Goal: Information Seeking & Learning: Learn about a topic

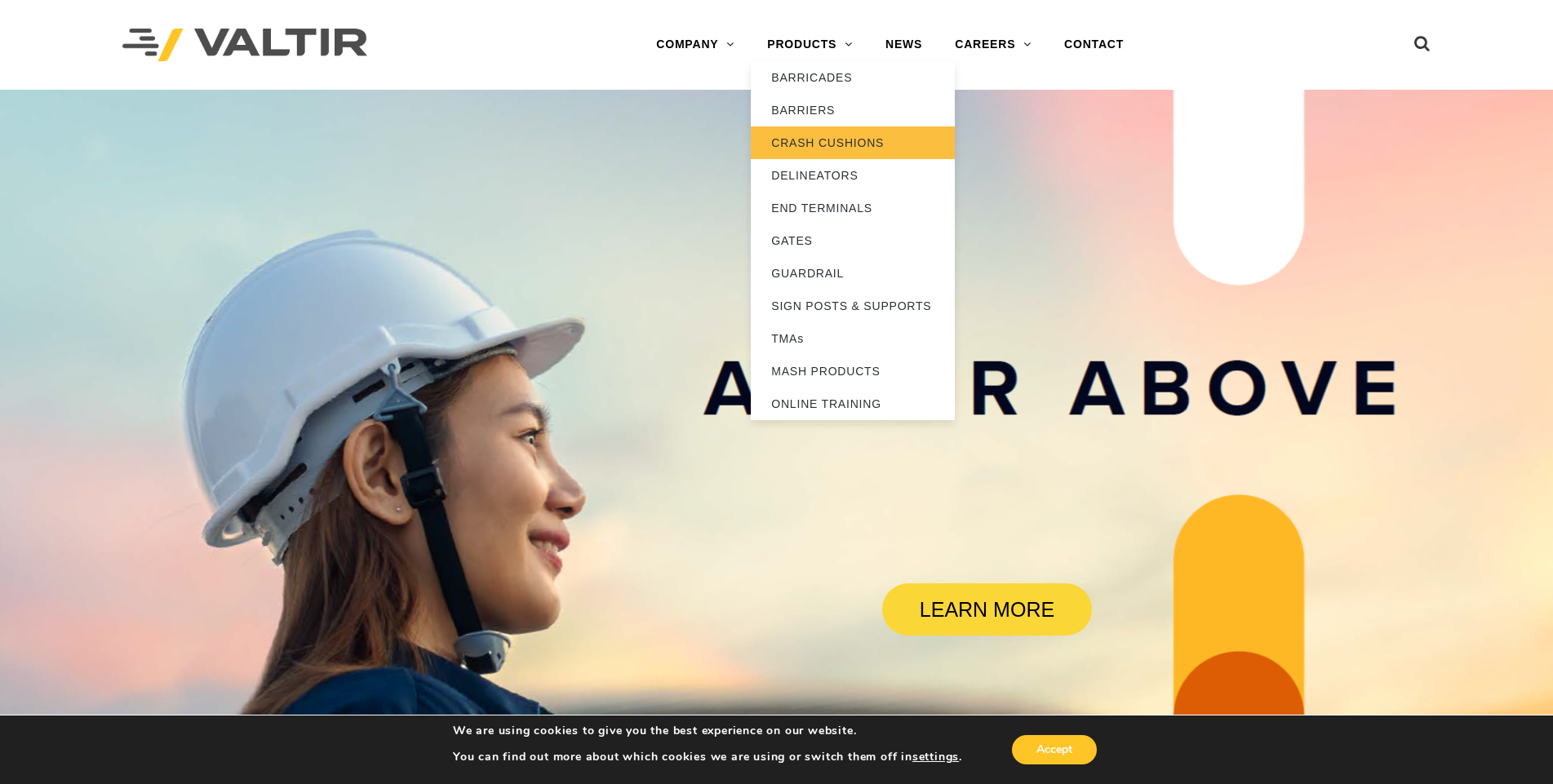
click at [852, 143] on link "CRASH CUSHIONS" at bounding box center [853, 142] width 204 height 33
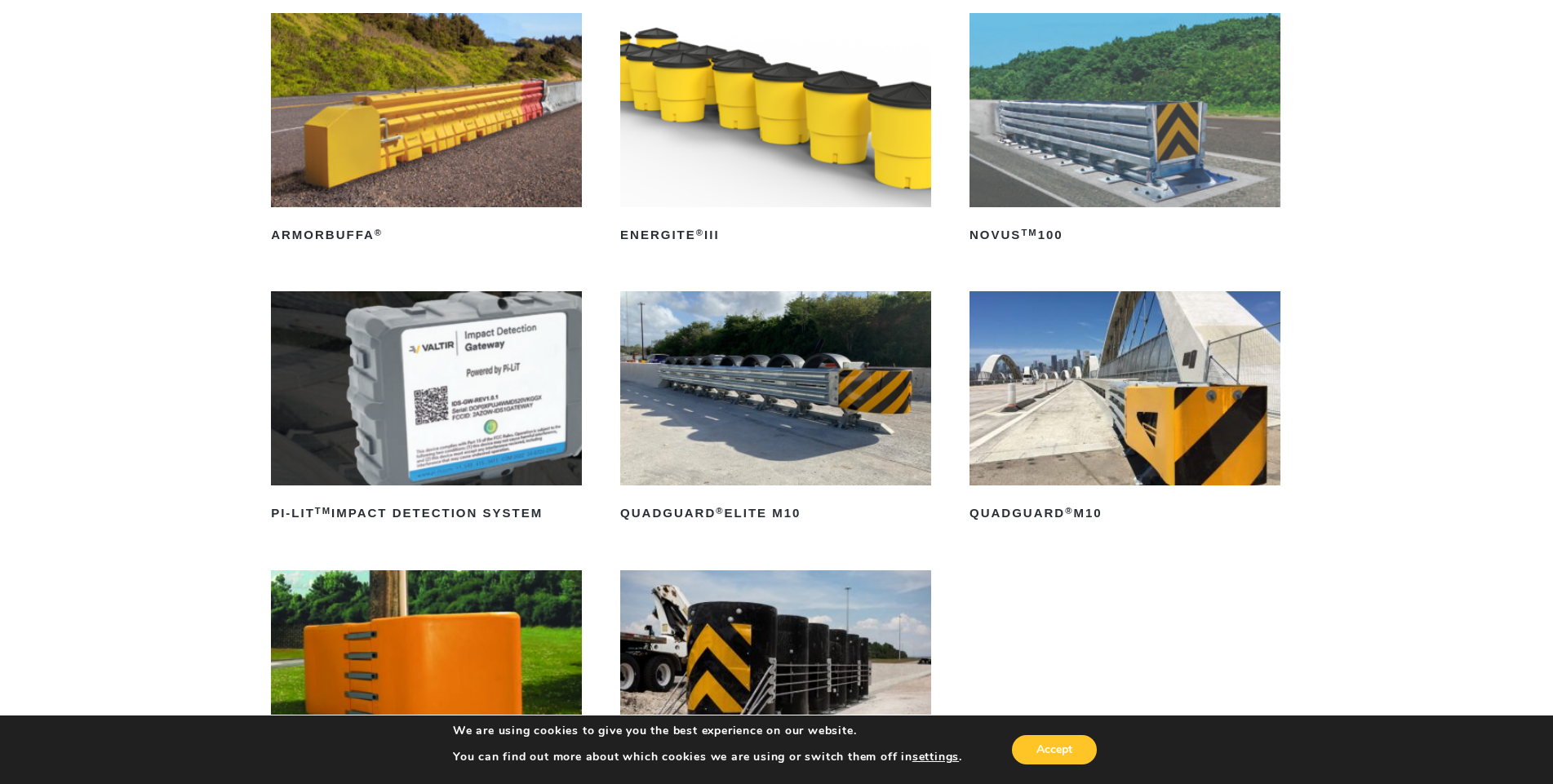
scroll to position [244, 0]
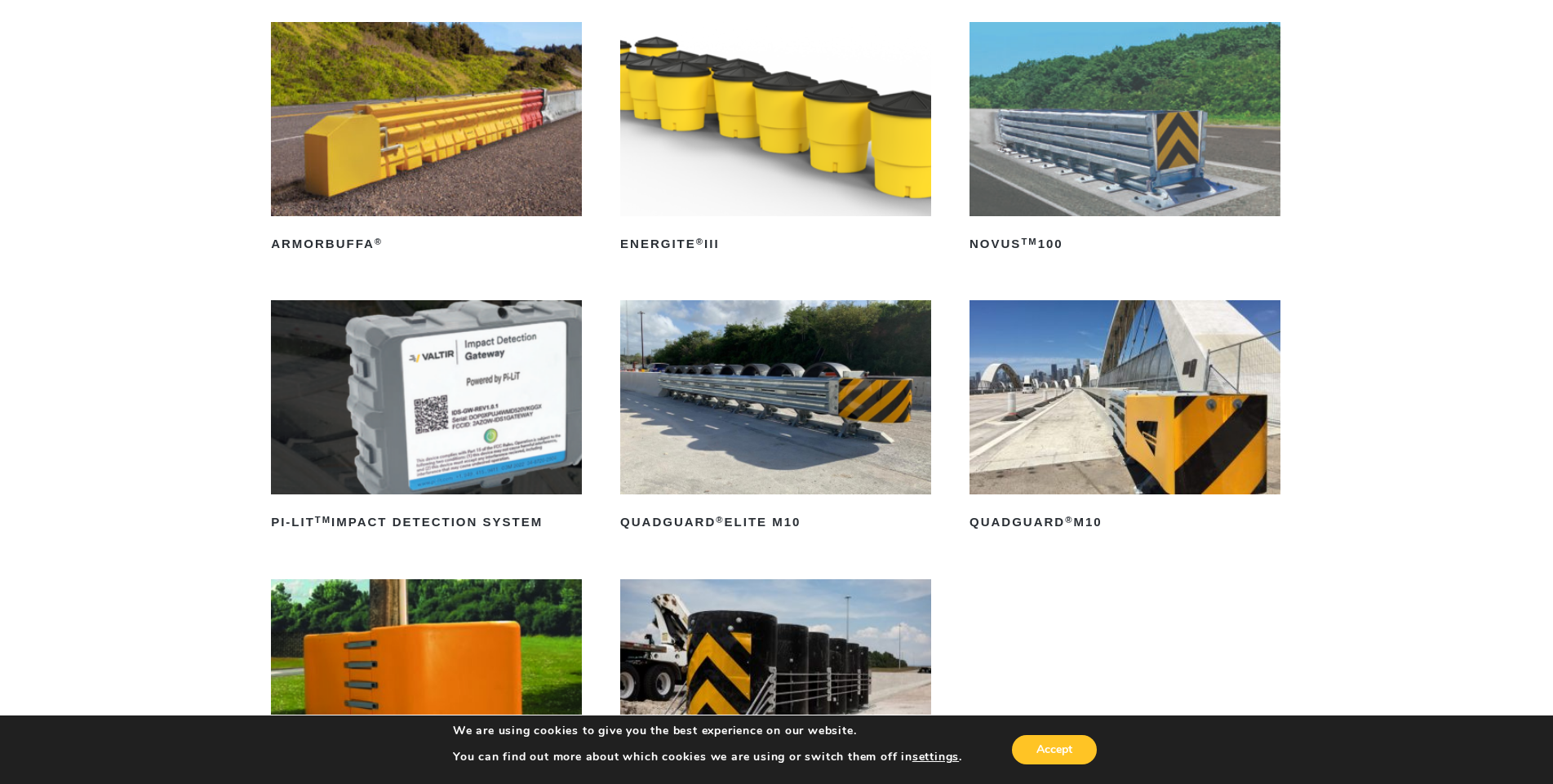
click at [1036, 155] on img at bounding box center [1125, 119] width 311 height 194
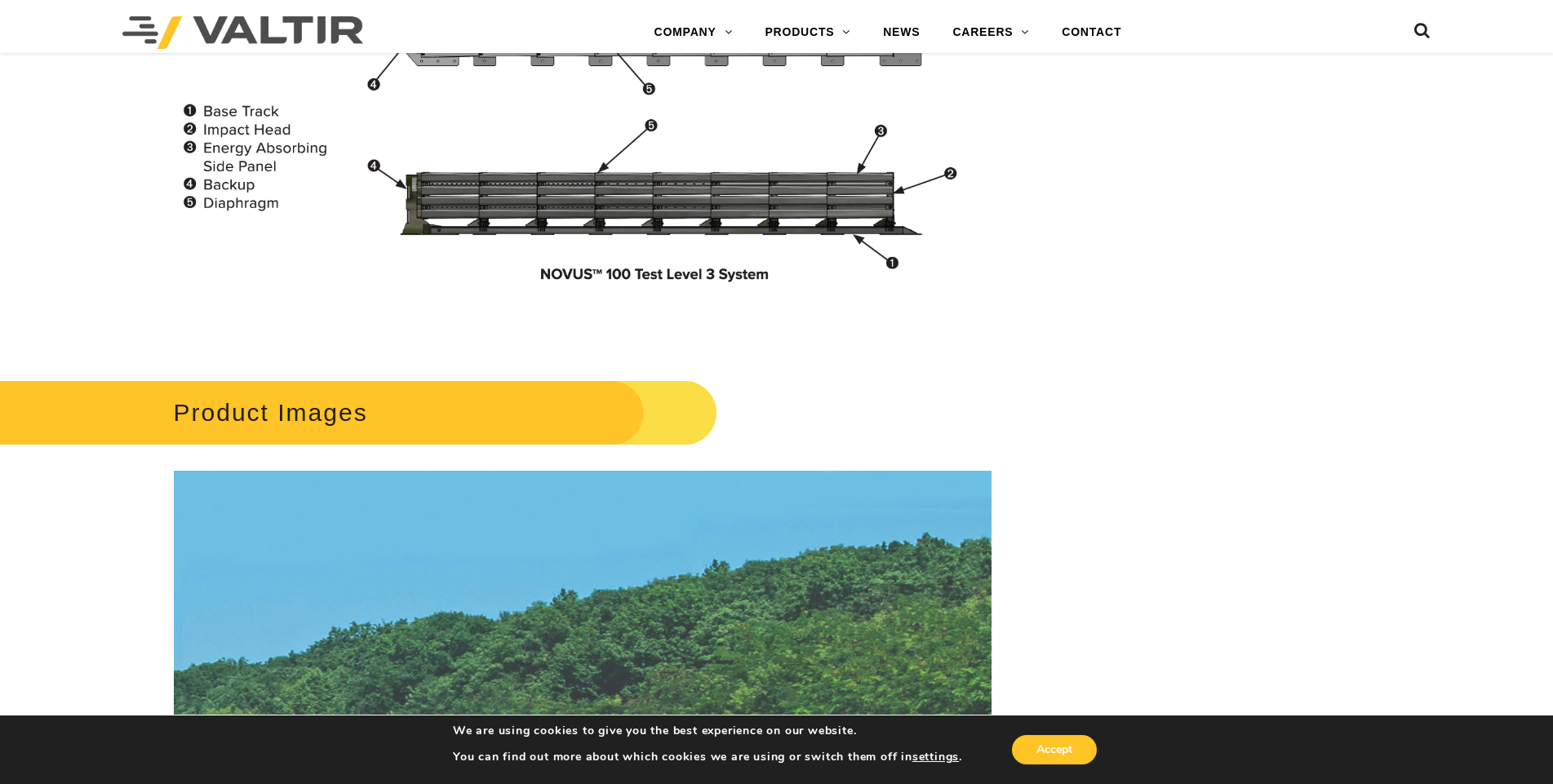
scroll to position [1632, 0]
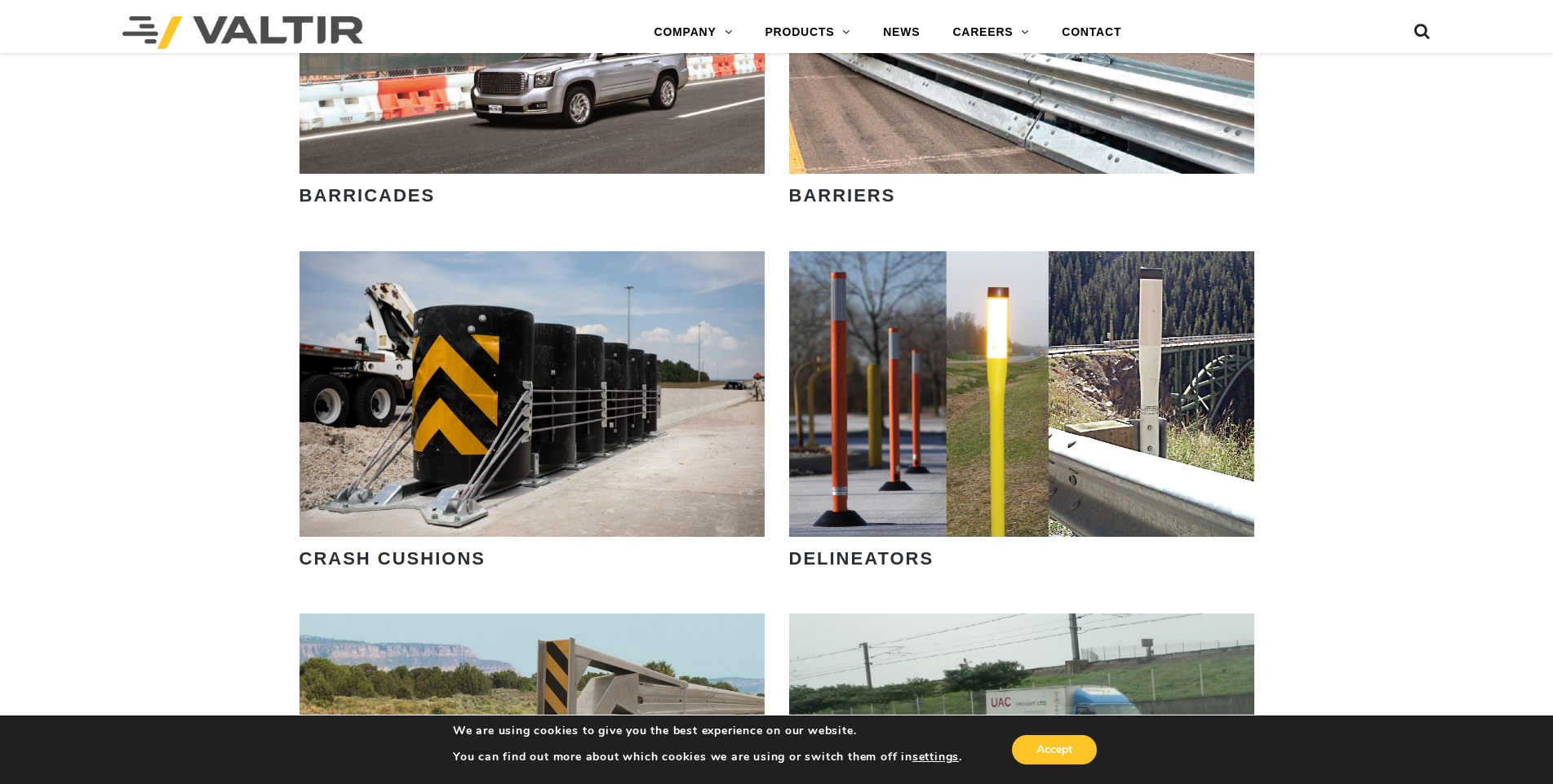
scroll to position [1305, 0]
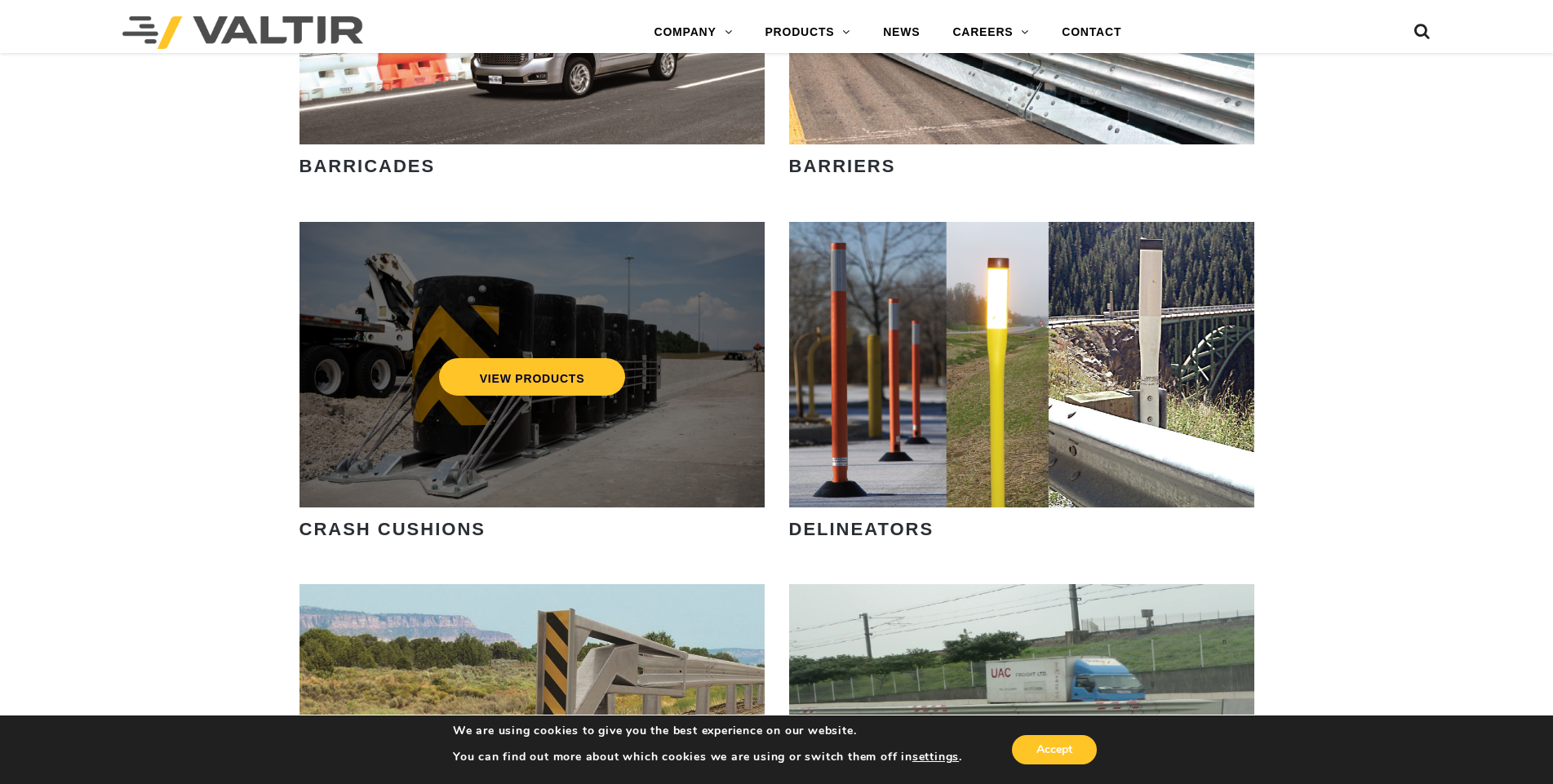
click at [541, 341] on div "VIEW PRODUCTS" at bounding box center [532, 364] width 466 height 285
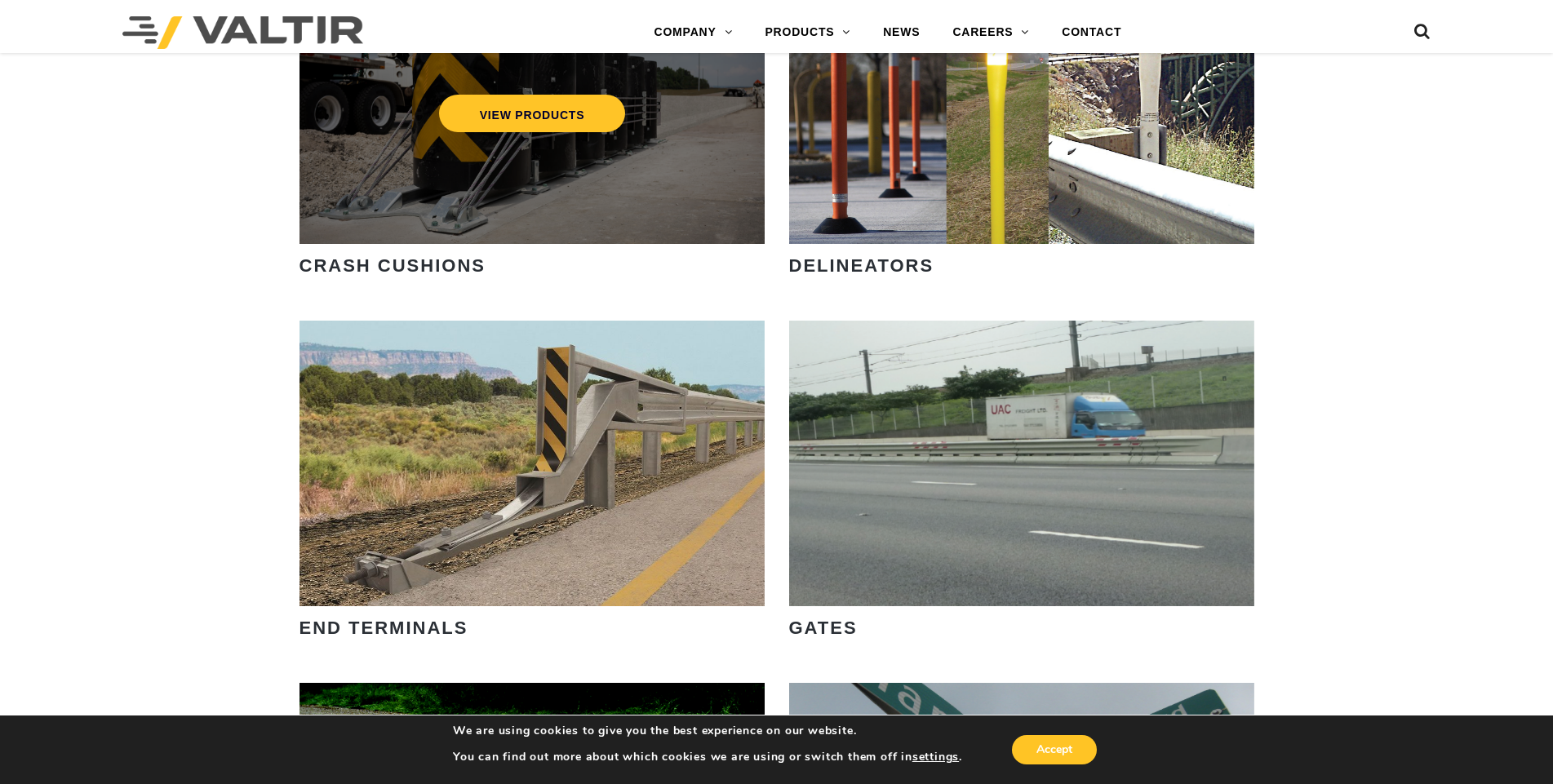
scroll to position [1550, 0]
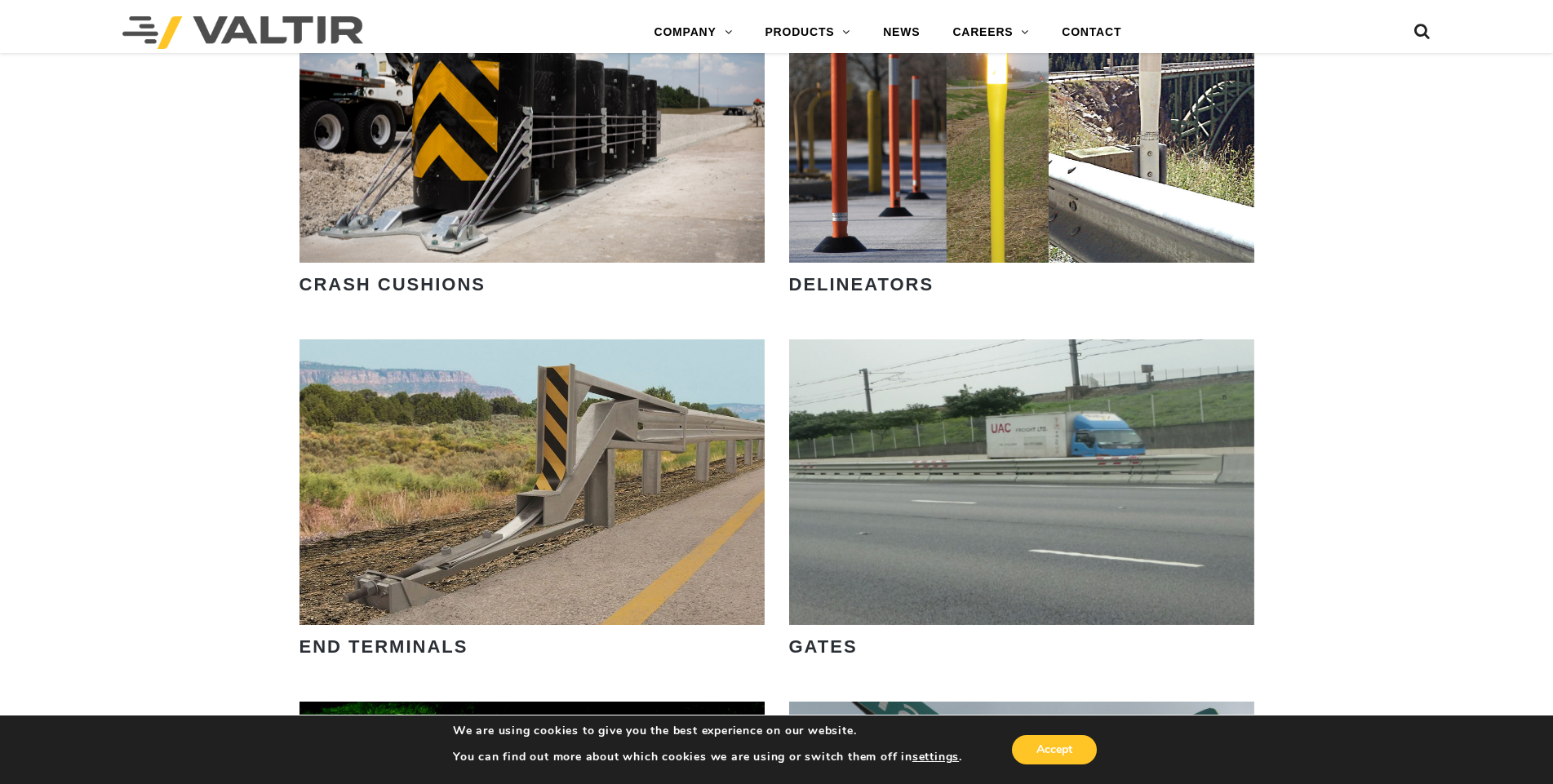
click at [426, 294] on strong "CRASH CUSHIONS" at bounding box center [392, 284] width 186 height 20
click at [425, 285] on strong "CRASH CUSHIONS" at bounding box center [392, 284] width 186 height 20
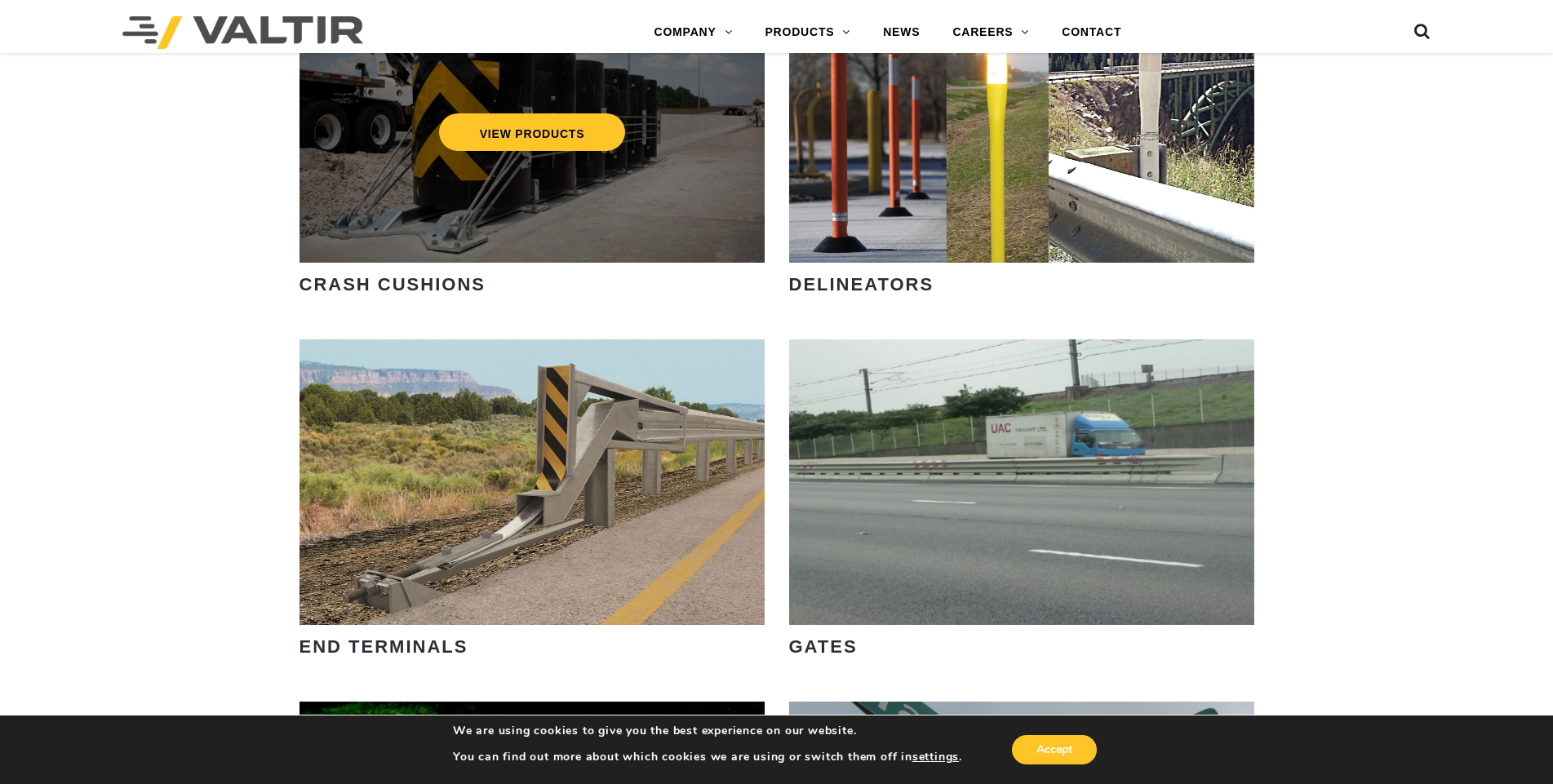
click at [474, 211] on div "VIEW PRODUCTS" at bounding box center [532, 119] width 466 height 285
click at [514, 129] on link "VIEW PRODUCTS" at bounding box center [532, 132] width 187 height 37
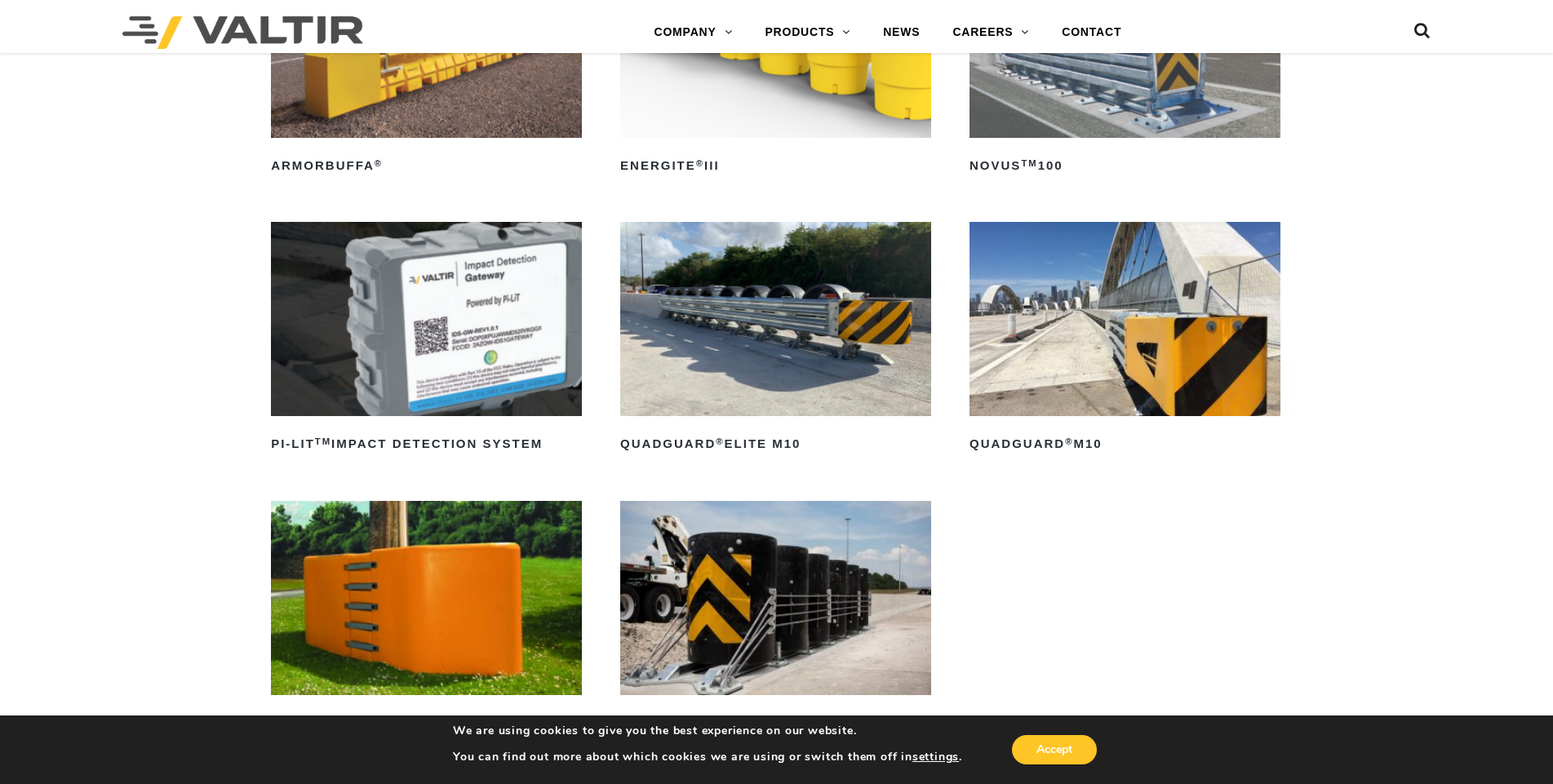
scroll to position [408, 0]
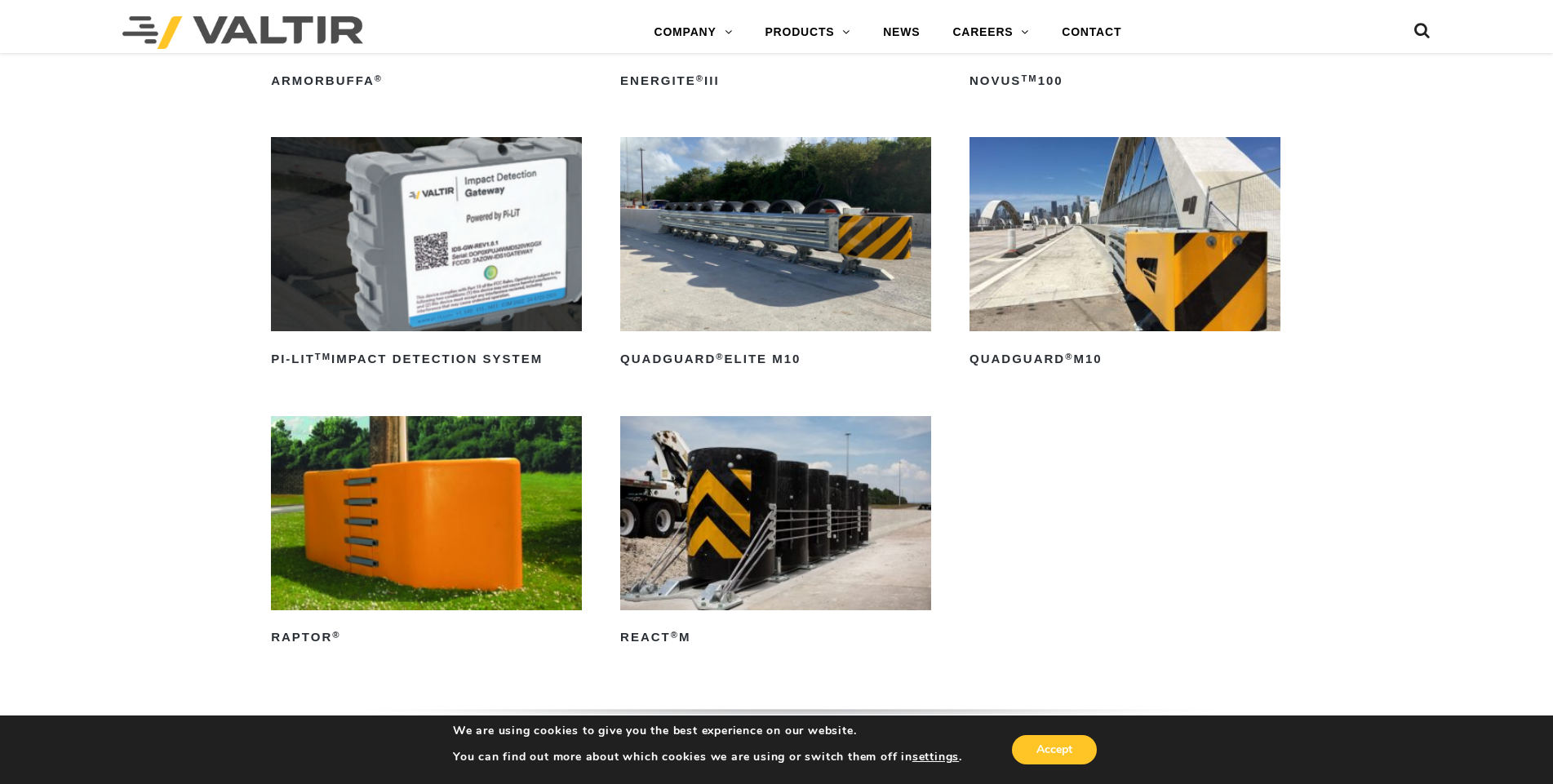
click at [715, 600] on img at bounding box center [776, 513] width 311 height 194
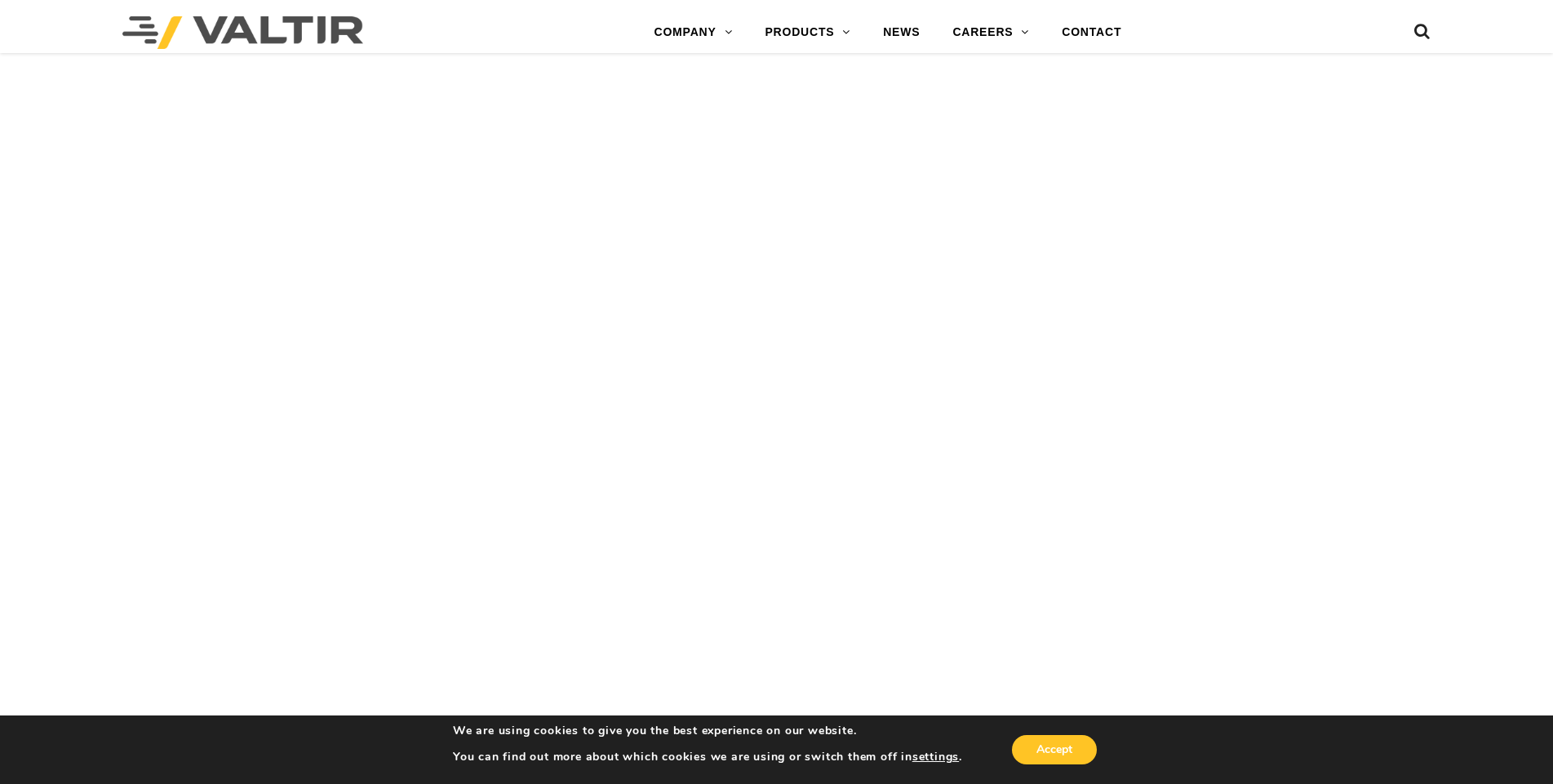
scroll to position [3998, 0]
